Goal: Information Seeking & Learning: Check status

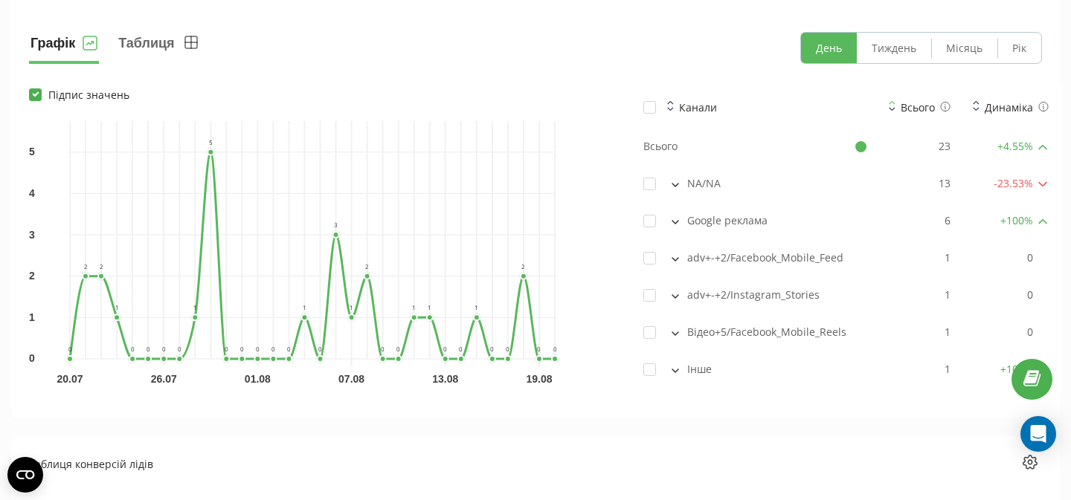
scroll to position [1118, 0]
click at [904, 48] on button "Тиждень" at bounding box center [894, 46] width 74 height 30
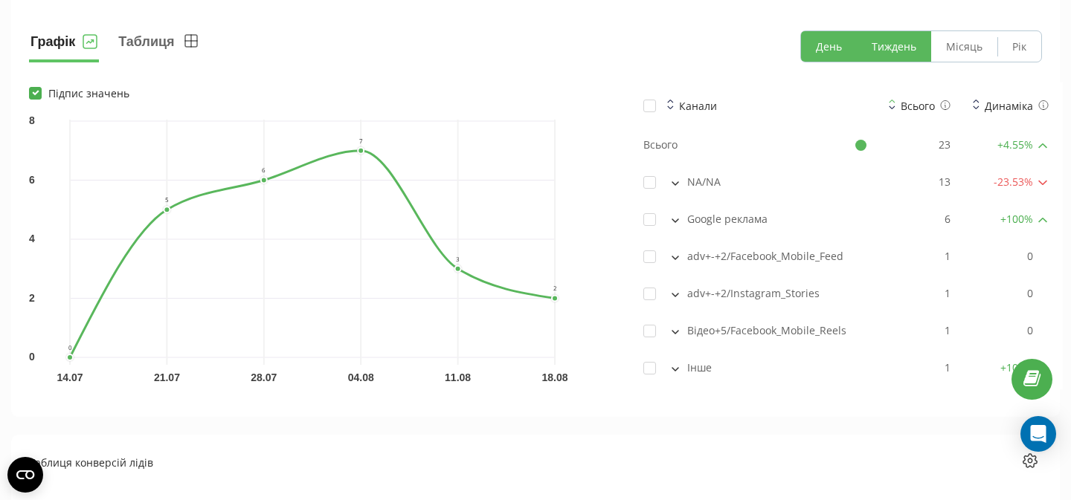
click at [831, 49] on button "День" at bounding box center [829, 46] width 56 height 30
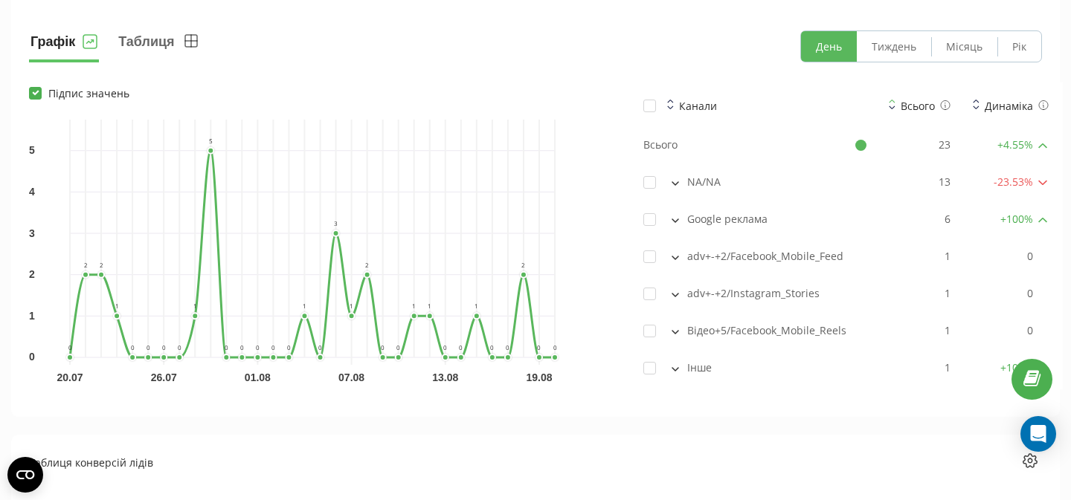
click at [672, 223] on button at bounding box center [675, 219] width 16 height 13
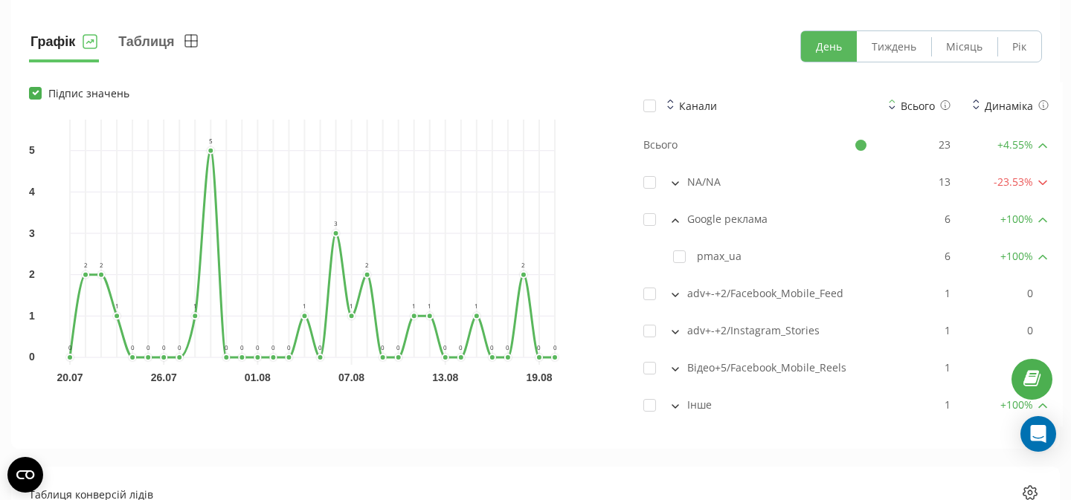
click at [673, 219] on icon at bounding box center [675, 221] width 7 height 4
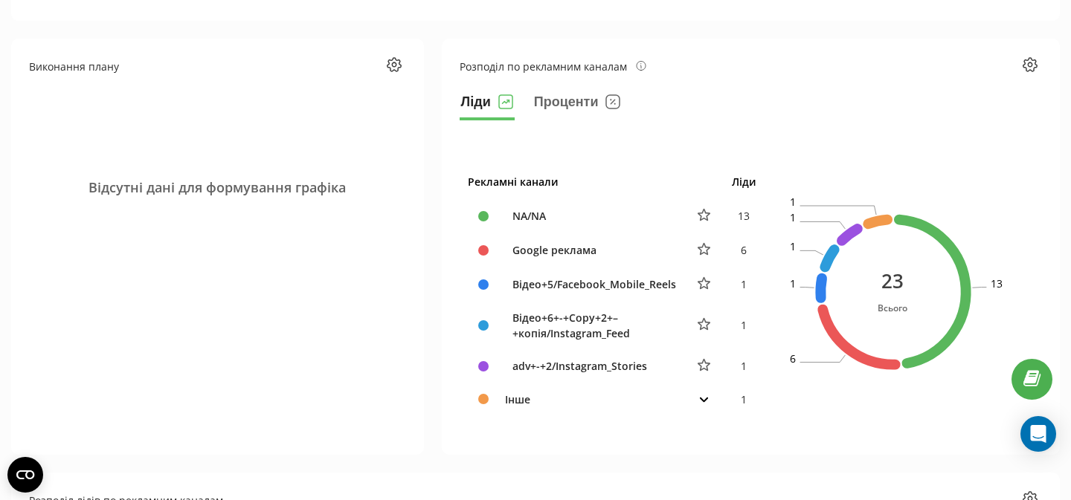
scroll to position [65, 0]
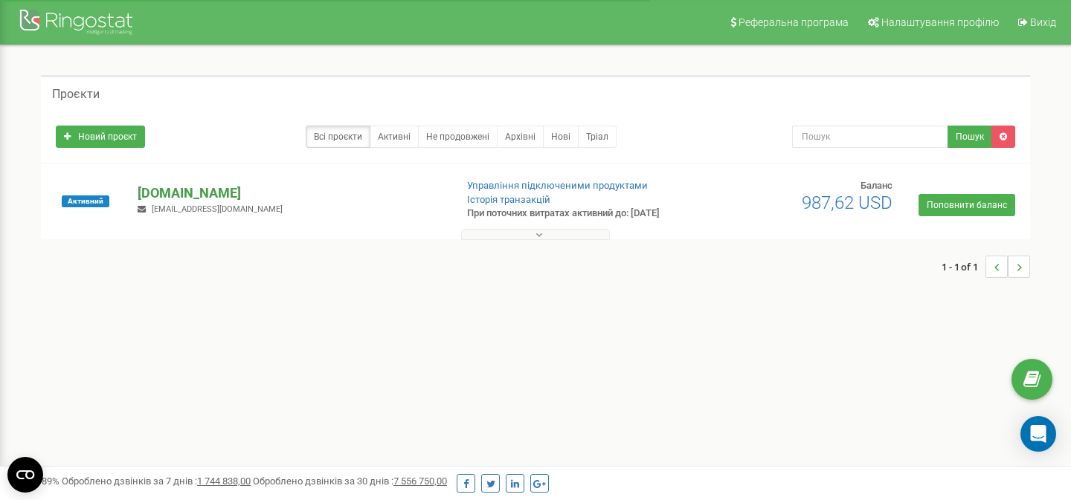
click at [234, 189] on p "[DOMAIN_NAME]" at bounding box center [290, 193] width 305 height 19
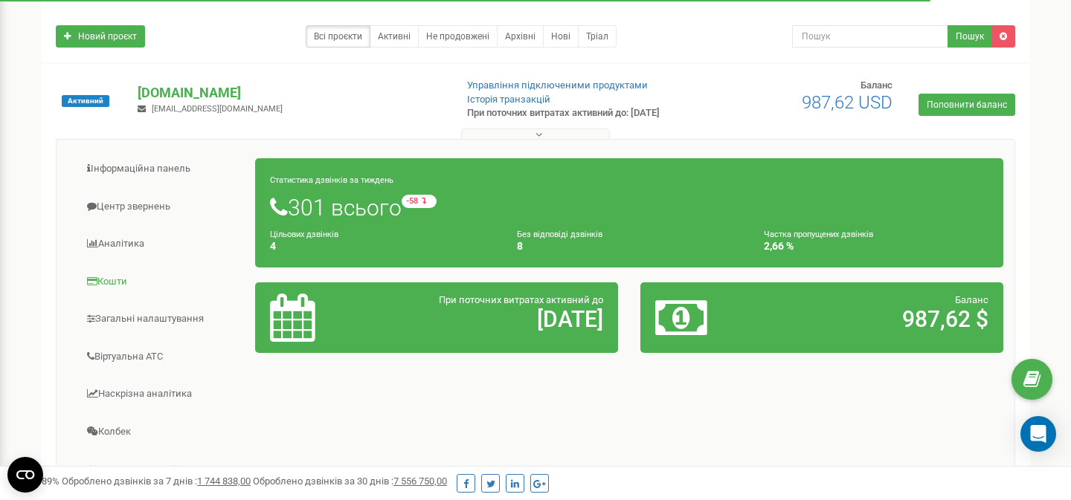
scroll to position [118, 0]
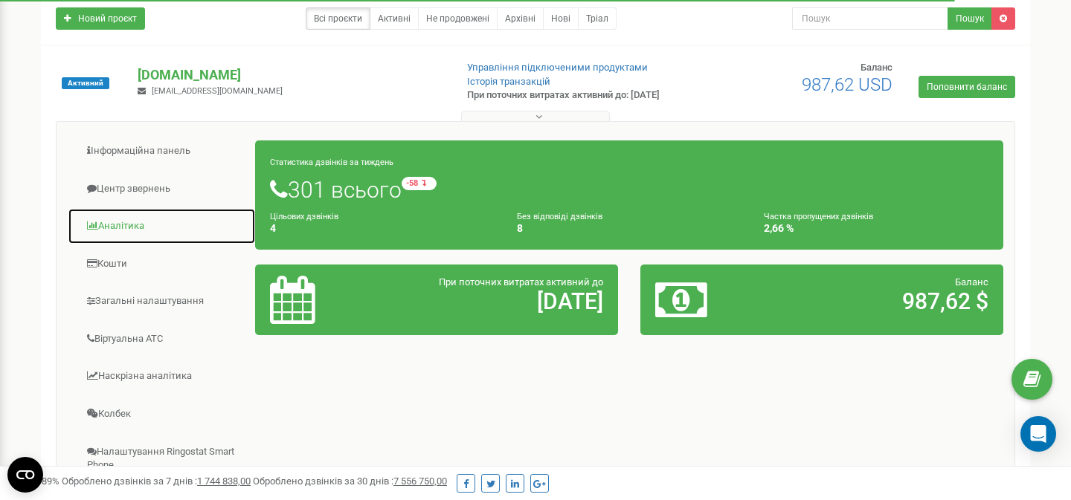
click at [124, 226] on link "Аналiтика" at bounding box center [162, 226] width 188 height 36
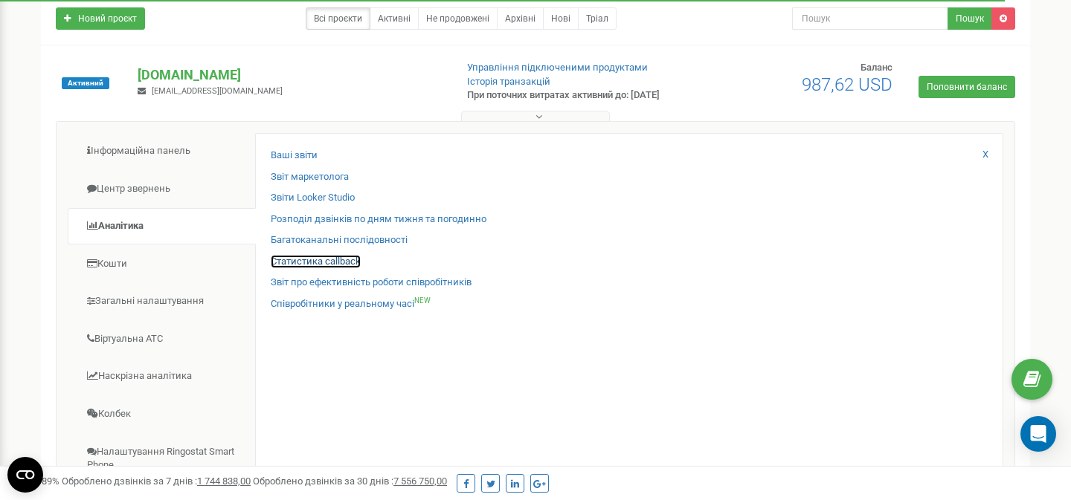
click at [338, 263] on link "Статистика callback" at bounding box center [316, 262] width 90 height 14
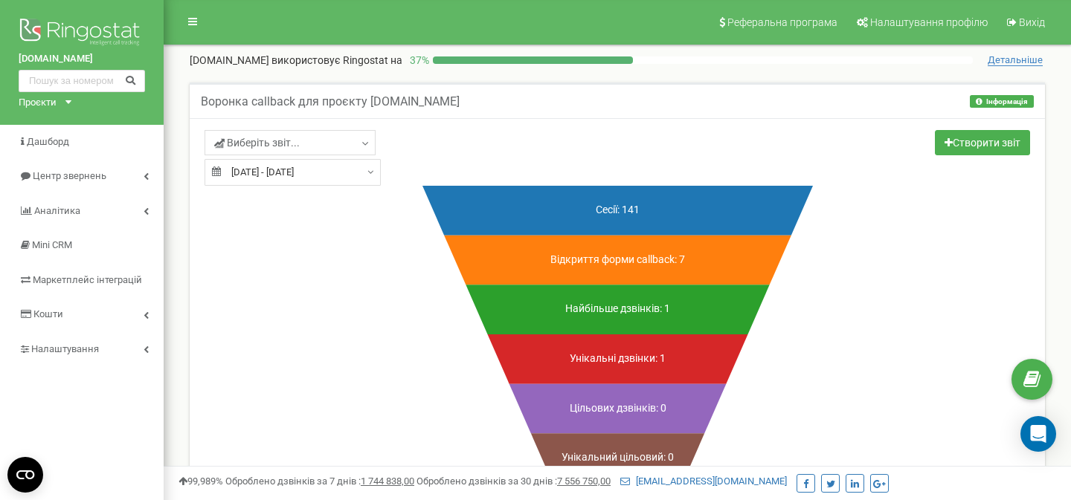
click at [326, 165] on input "20.08.2025 - 20.08.2025" at bounding box center [293, 172] width 176 height 27
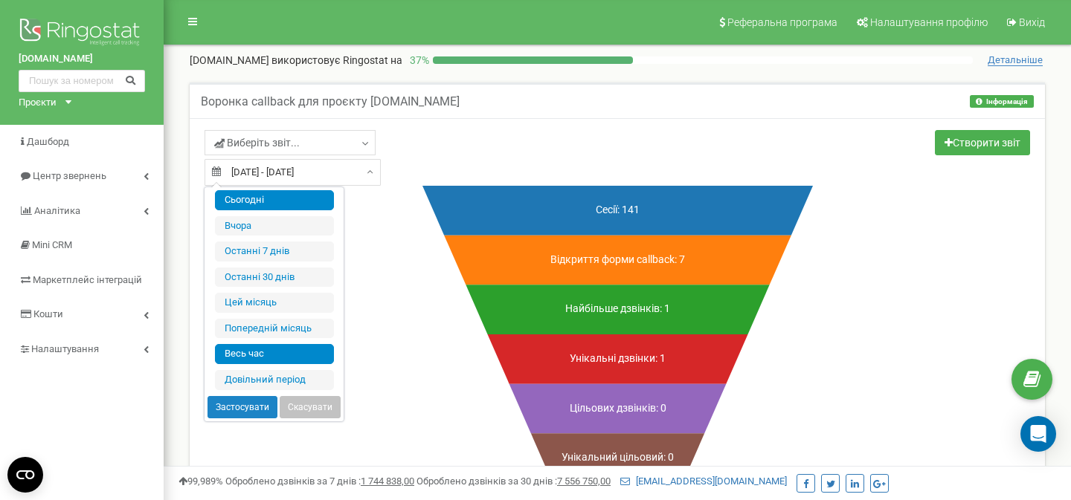
type input "01.07.2025"
type input "31.07.2025"
type input "05.03.2025"
type input "[DATE]"
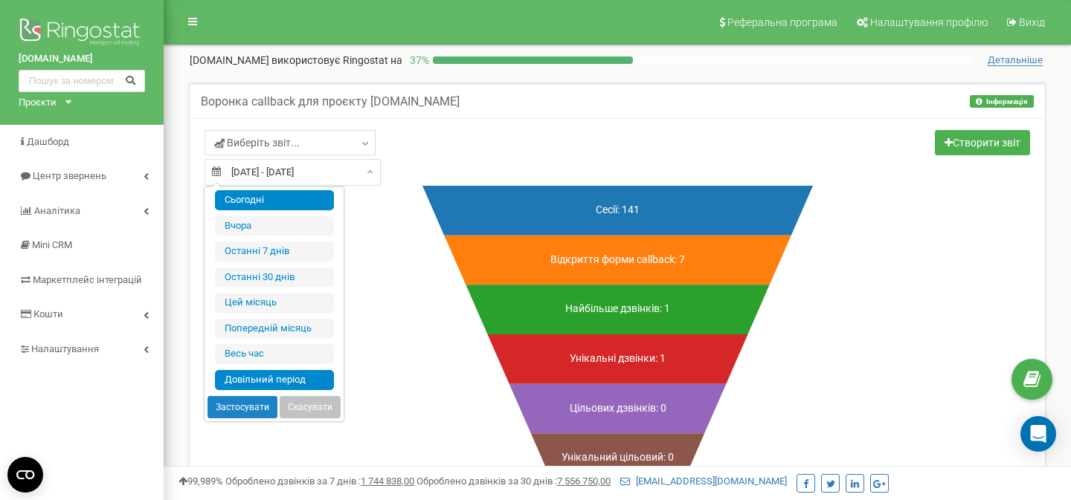
click at [258, 382] on li "Довільний період" at bounding box center [274, 380] width 119 height 20
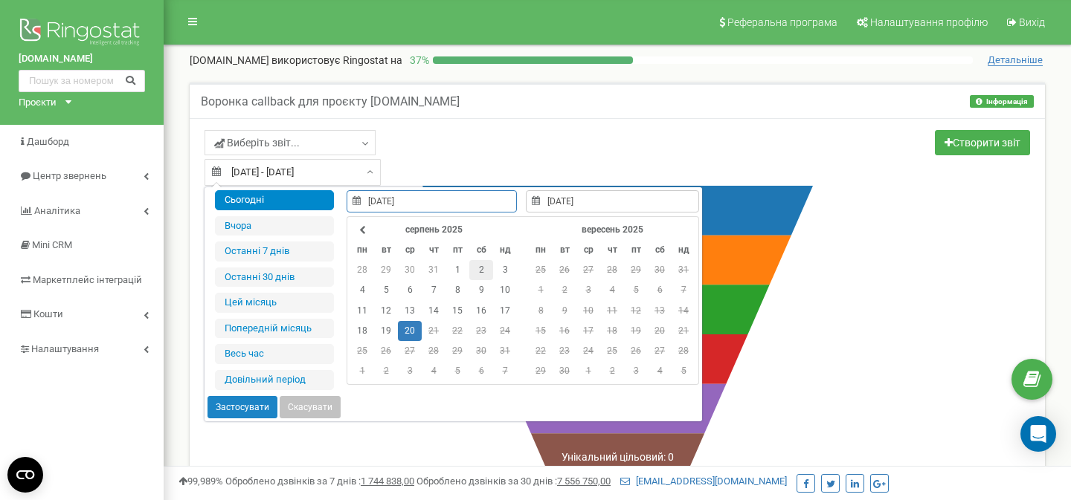
type input "01.07.2025"
type input "31.07.2025"
type input "11.08.2025"
type input "[DATE]"
type input "18.08.2025"
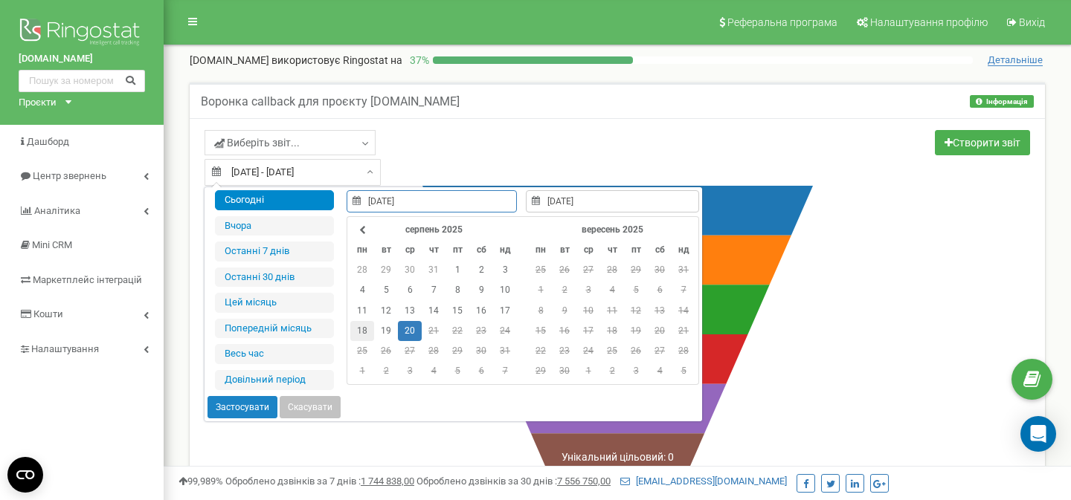
click at [357, 324] on td "18" at bounding box center [362, 331] width 24 height 20
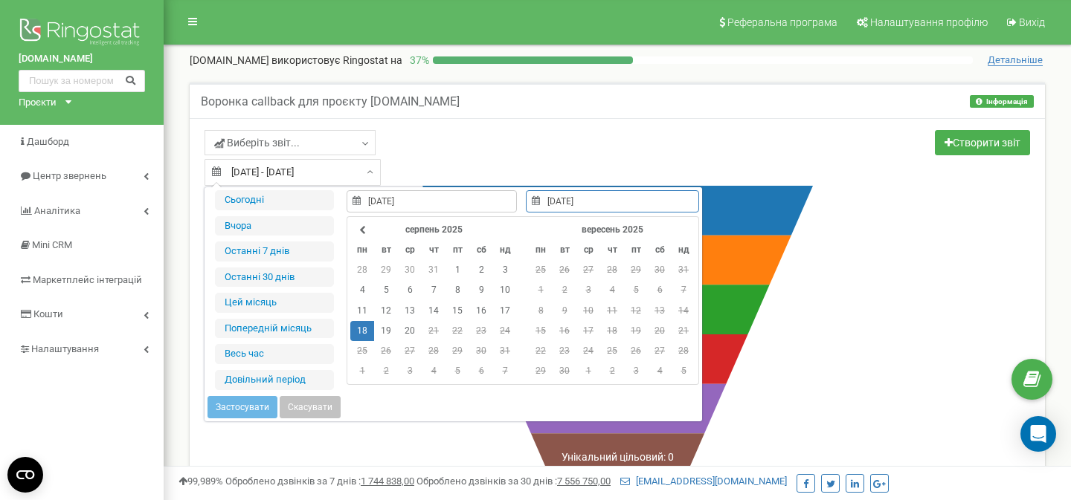
type input "18.08.2025"
click at [363, 333] on td "18" at bounding box center [362, 331] width 24 height 20
type input "05.03.2025"
type input "20.08.2025"
type input "18.08.2025"
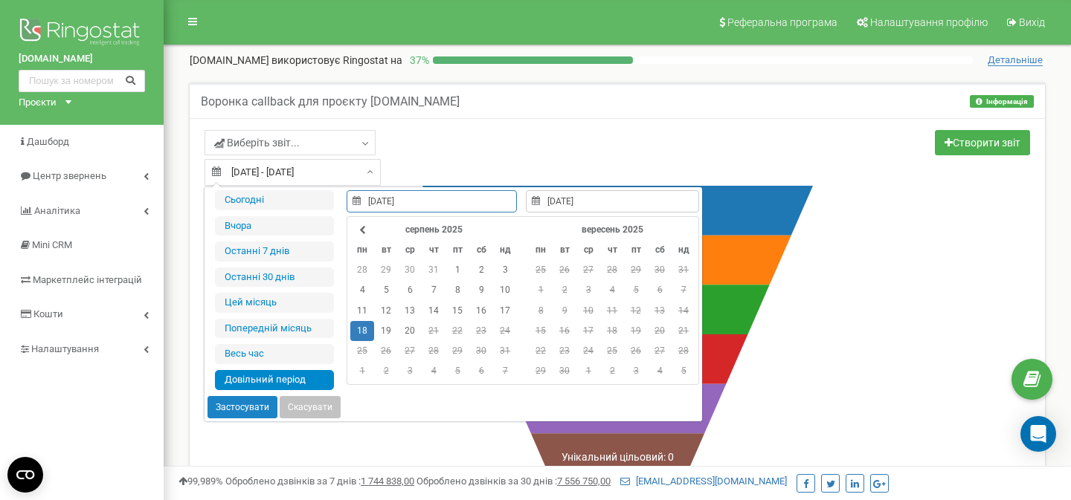
type input "18.08.2025"
click at [239, 405] on button "Застосувати" at bounding box center [242, 407] width 70 height 22
type input "[DATE] - [DATE]"
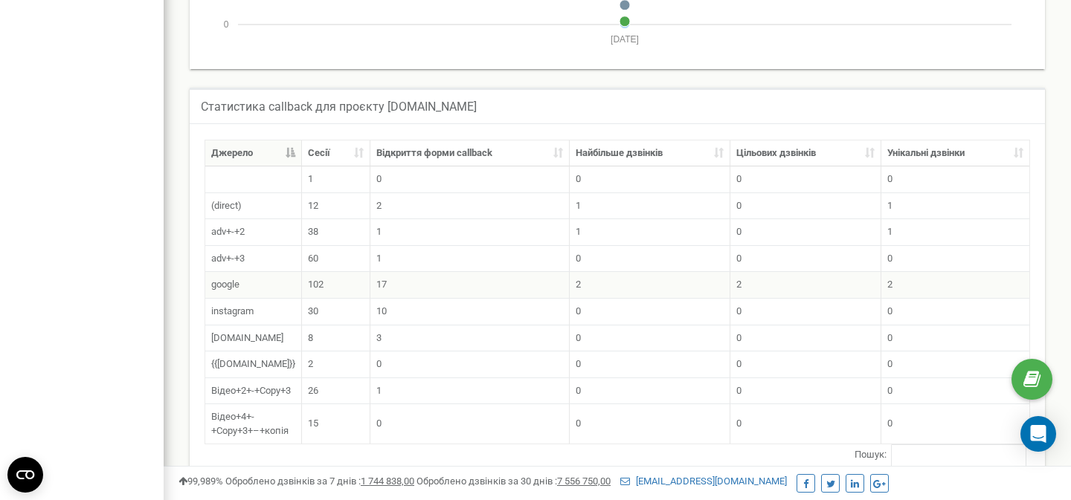
click at [326, 280] on td "102" at bounding box center [336, 284] width 68 height 27
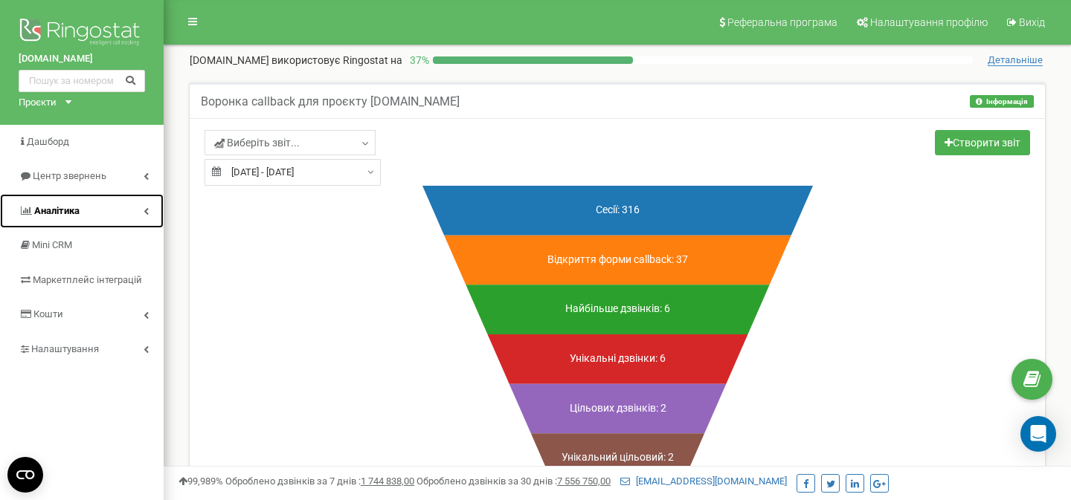
click at [80, 208] on link "Аналiтика" at bounding box center [82, 211] width 164 height 35
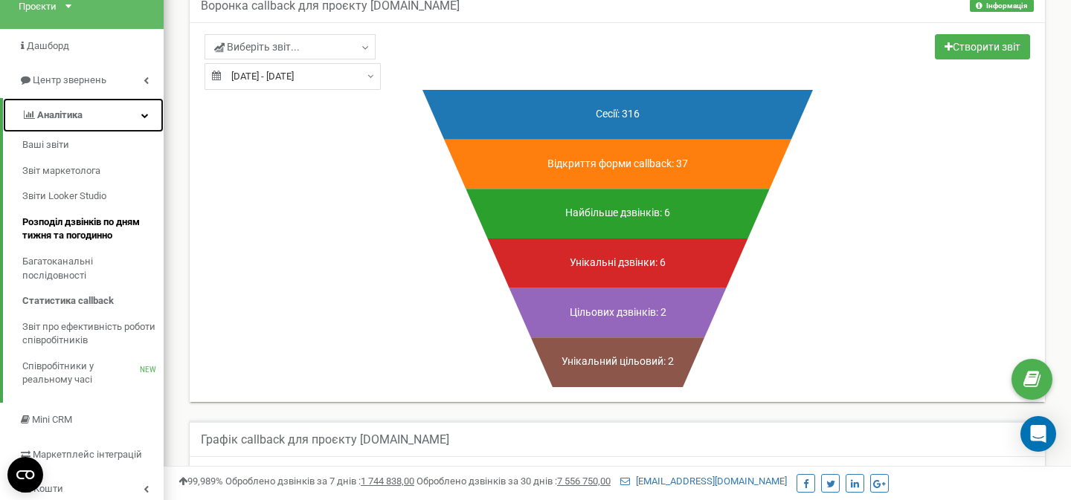
scroll to position [95, 0]
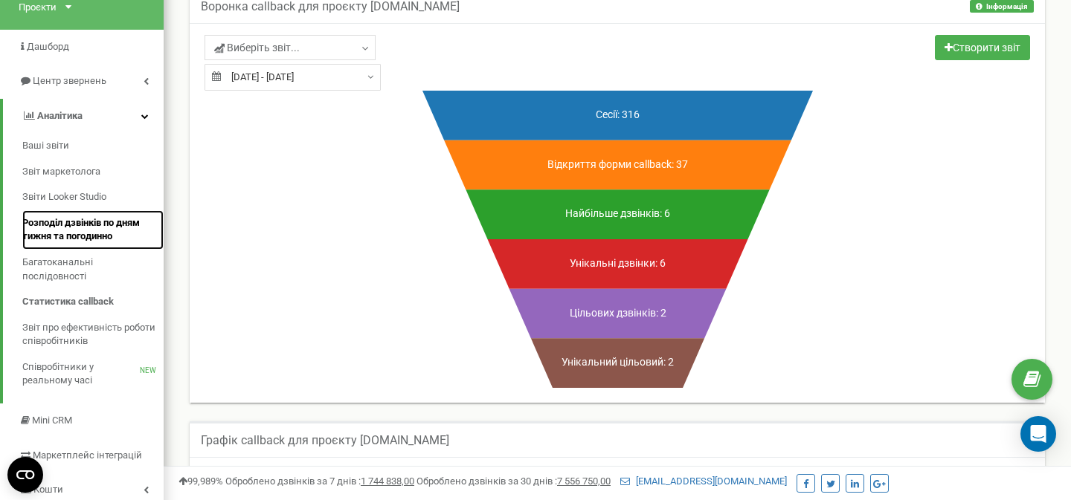
click at [97, 237] on span "Розподіл дзвінків по дням тижня та погодинно" at bounding box center [89, 230] width 134 height 28
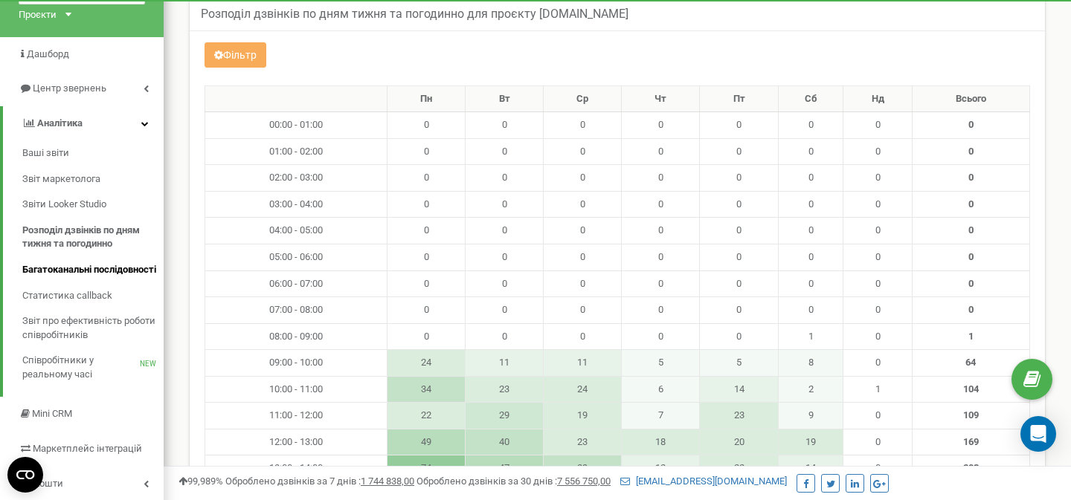
scroll to position [110, 0]
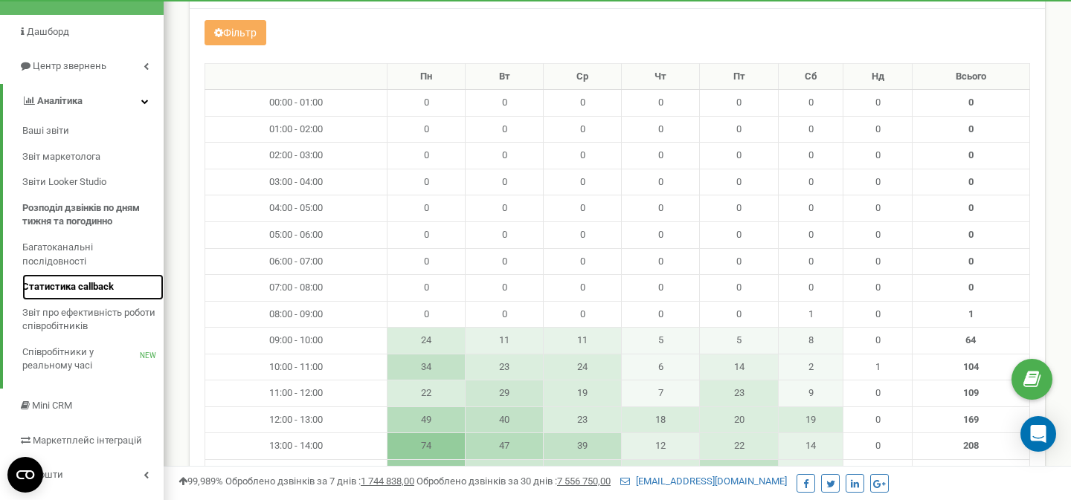
click at [65, 286] on span "Статистика callback" at bounding box center [67, 287] width 91 height 14
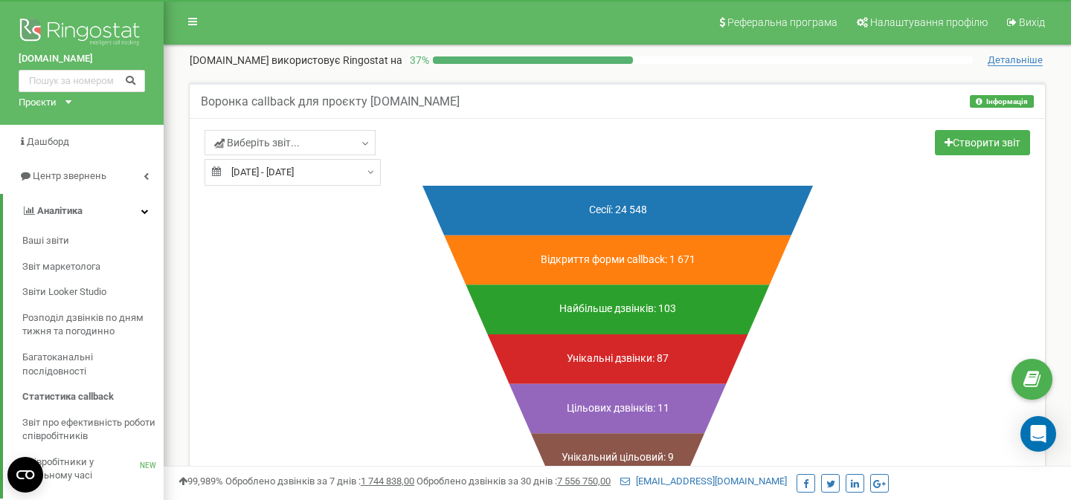
type input "[DATE]"
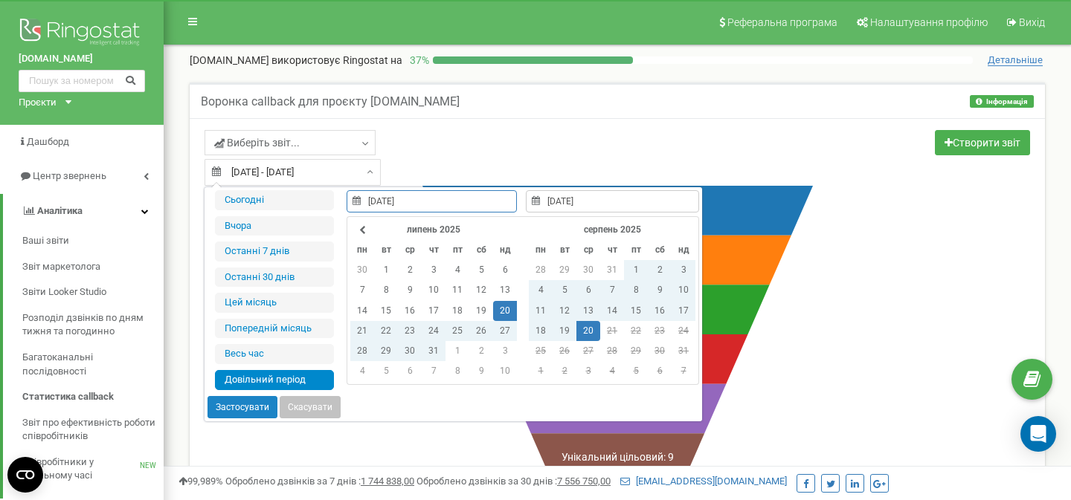
click at [326, 177] on input "[DATE] - [DATE]" at bounding box center [293, 172] width 176 height 27
type input "[DATE]"
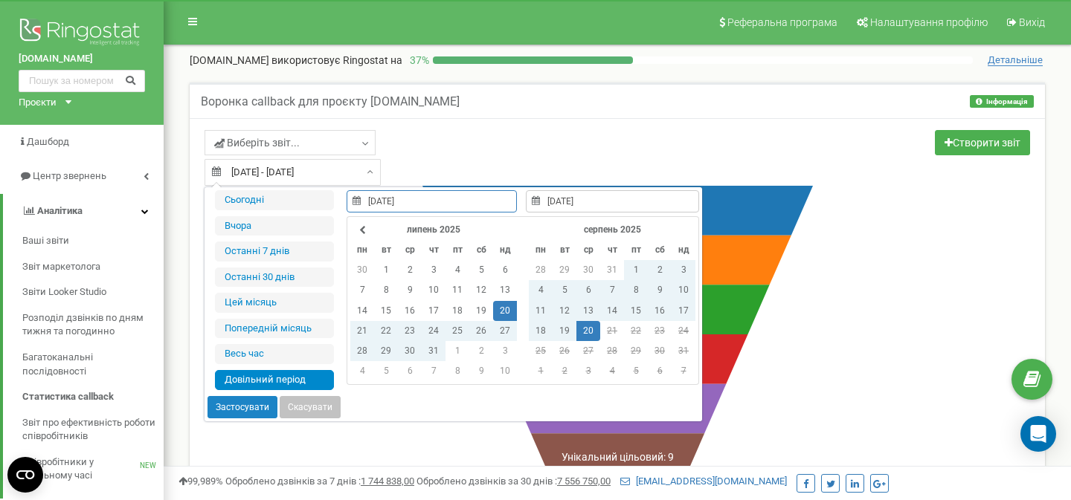
type input "[DATE]"
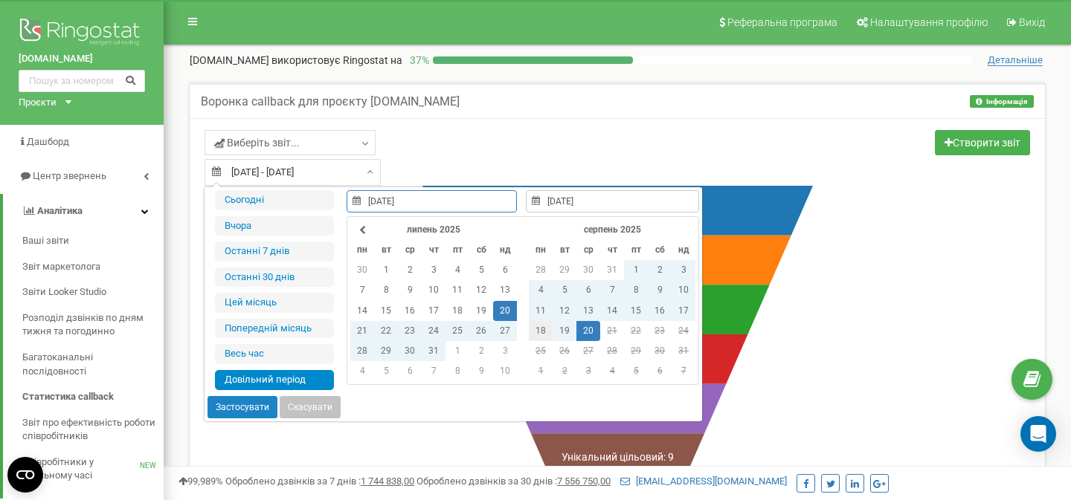
click at [536, 329] on td "18" at bounding box center [541, 331] width 24 height 20
type input "[DATE]"
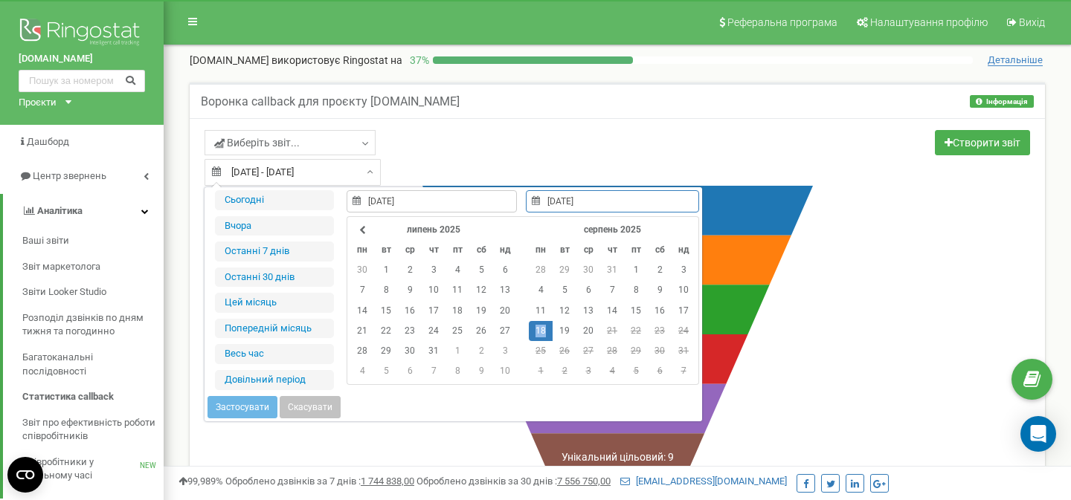
click at [536, 329] on td "18" at bounding box center [541, 331] width 24 height 20
type input "[DATE]"
click at [231, 412] on button "Застосувати" at bounding box center [242, 407] width 70 height 22
type input "[DATE] - [DATE]"
